Goal: Find specific page/section: Find specific page/section

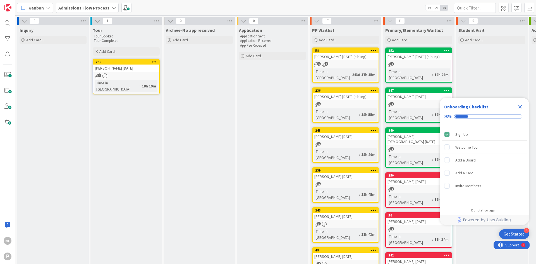
click at [493, 208] on div "Do not show again" at bounding box center [484, 210] width 26 height 4
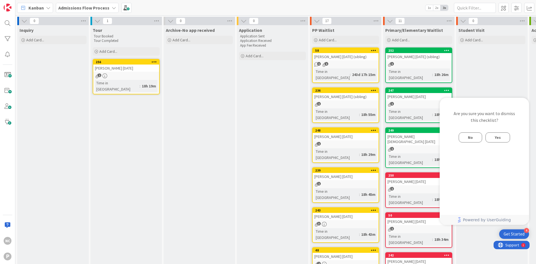
click at [508, 136] on button "Yes" at bounding box center [497, 137] width 25 height 10
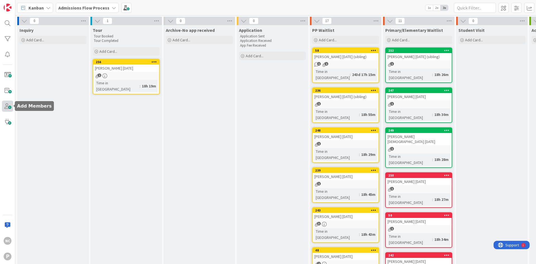
click at [5, 106] on span at bounding box center [7, 105] width 11 height 11
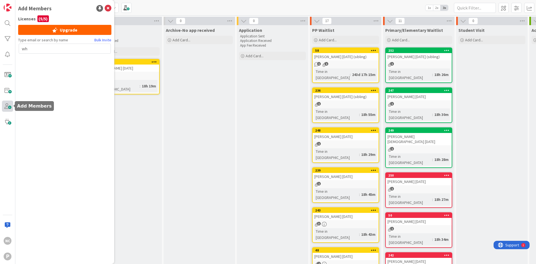
type input "w"
click at [7, 245] on div "NC" at bounding box center [7, 240] width 11 height 11
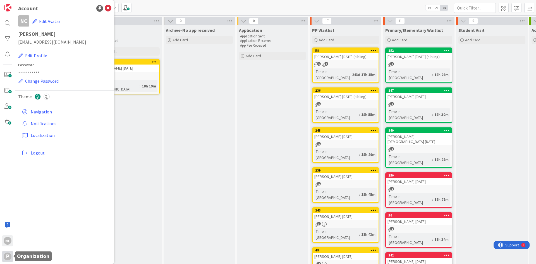
click at [7, 256] on div "P" at bounding box center [8, 256] width 8 height 8
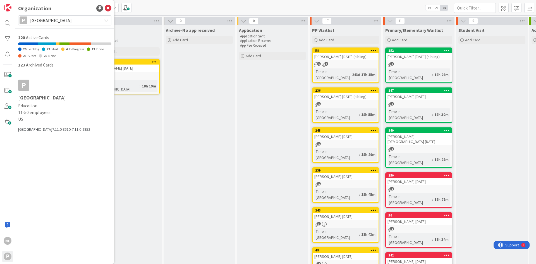
click at [41, 65] on div "123 Archived Cards" at bounding box center [64, 64] width 93 height 7
click at [42, 18] on span "Pioneer Montessori School" at bounding box center [64, 20] width 69 height 8
click at [121, 5] on span at bounding box center [126, 8] width 10 height 10
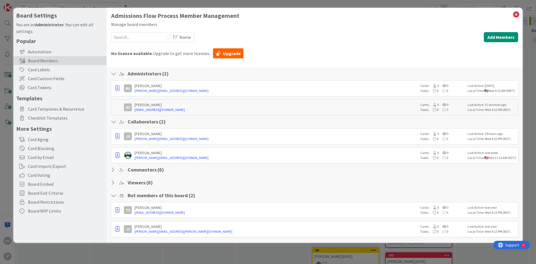
click at [213, 215] on div "TS Taryn Smith taryn@pioneermontessorischool.org Cards: 0 0 Tasks: 0 0 Last Act…" at bounding box center [314, 210] width 407 height 16
click at [157, 212] on link "taryn@pioneermontessorischool.org" at bounding box center [276, 212] width 283 height 5
drag, startPoint x: 152, startPoint y: 53, endPoint x: 189, endPoint y: 46, distance: 37.7
click at [189, 46] on div "Admissions Flow Process Member Management Manage board members Name Add Members…" at bounding box center [314, 125] width 407 height 226
click at [194, 66] on div "Admissions Flow Process Member Management Manage board members Name Add Members…" at bounding box center [314, 125] width 407 height 226
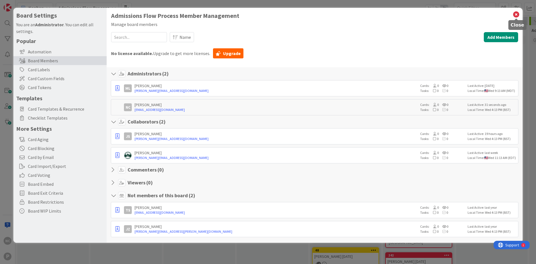
click at [516, 14] on icon at bounding box center [515, 15] width 7 height 8
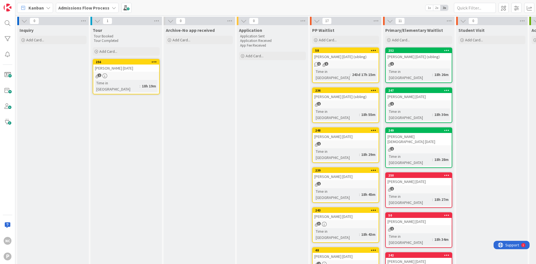
click at [95, 11] on span "Admissions Flow Process" at bounding box center [83, 7] width 51 height 7
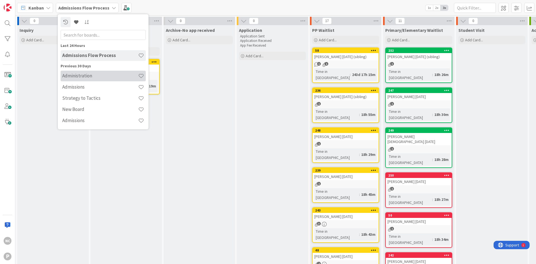
click at [89, 77] on h4 "Administration" at bounding box center [100, 76] width 76 height 6
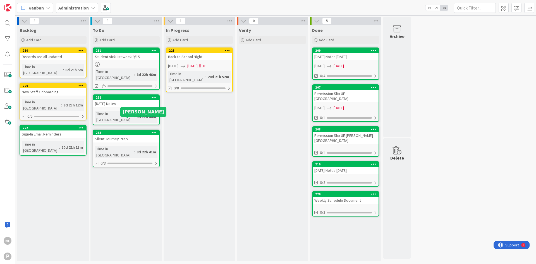
click at [129, 131] on div "233" at bounding box center [127, 133] width 63 height 4
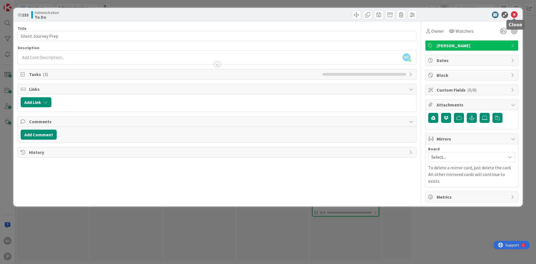
click at [513, 16] on icon at bounding box center [514, 14] width 7 height 7
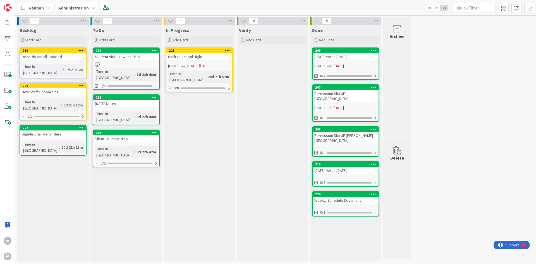
click at [76, 6] on b "Administration" at bounding box center [73, 8] width 30 height 6
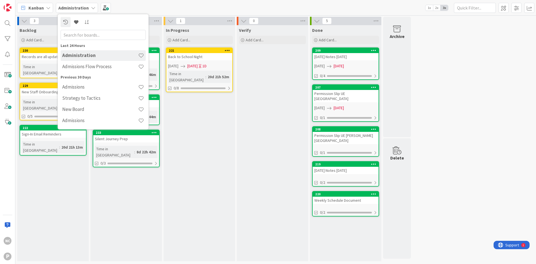
click at [76, 6] on b "Administration" at bounding box center [73, 8] width 30 height 6
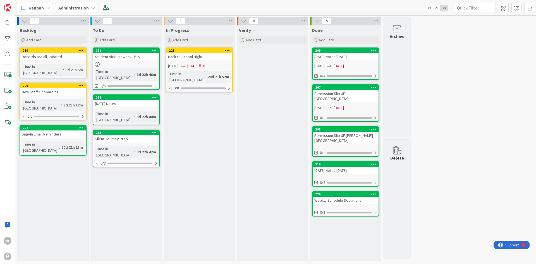
click at [89, 9] on div "Administration" at bounding box center [77, 8] width 42 height 10
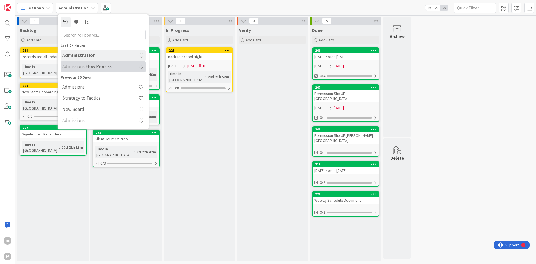
click at [101, 68] on h4 "Admissions Flow Process" at bounding box center [100, 67] width 76 height 6
